Goal: Navigation & Orientation: Find specific page/section

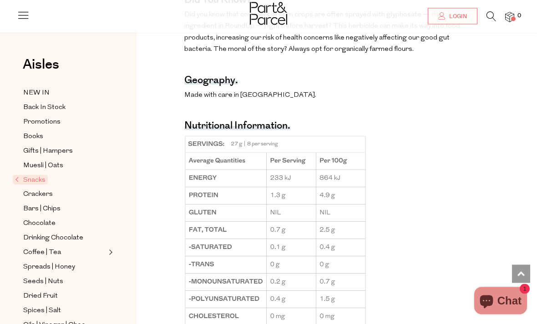
scroll to position [632, 0]
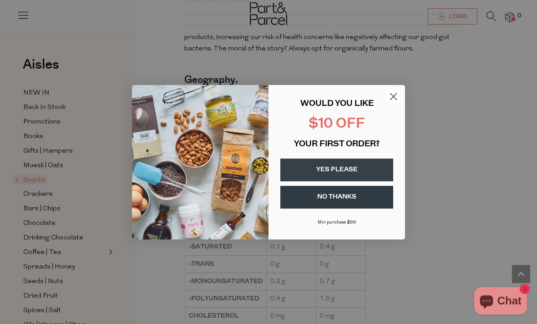
click at [393, 100] on icon "Close dialog" at bounding box center [393, 96] width 6 height 6
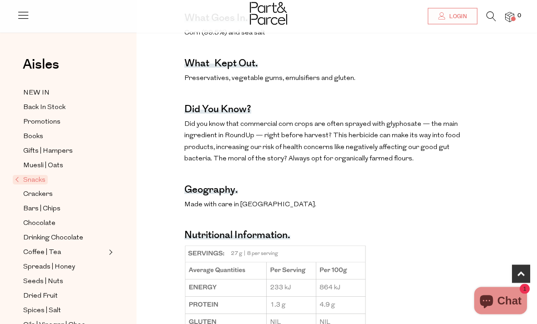
scroll to position [522, 0]
click at [298, 92] on div "Please note: tortillas are made fresh by hand and come with a 3-6 week shelf li…" at bounding box center [329, 197] width 290 height 629
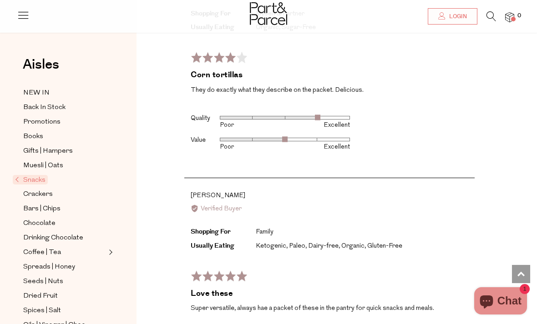
scroll to position [0, 0]
click at [37, 90] on span "NEW IN" at bounding box center [36, 93] width 26 height 11
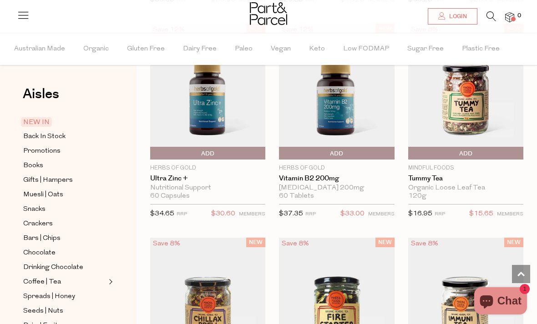
click at [46, 136] on span "Back In Stock" at bounding box center [44, 136] width 42 height 11
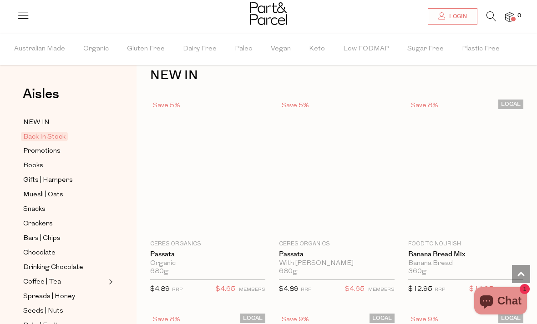
scroll to position [22, 0]
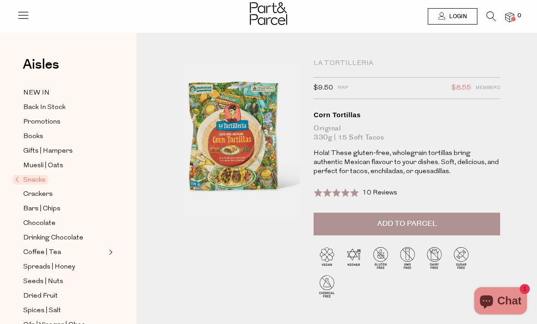
scroll to position [0, 0]
